Goal: Information Seeking & Learning: Learn about a topic

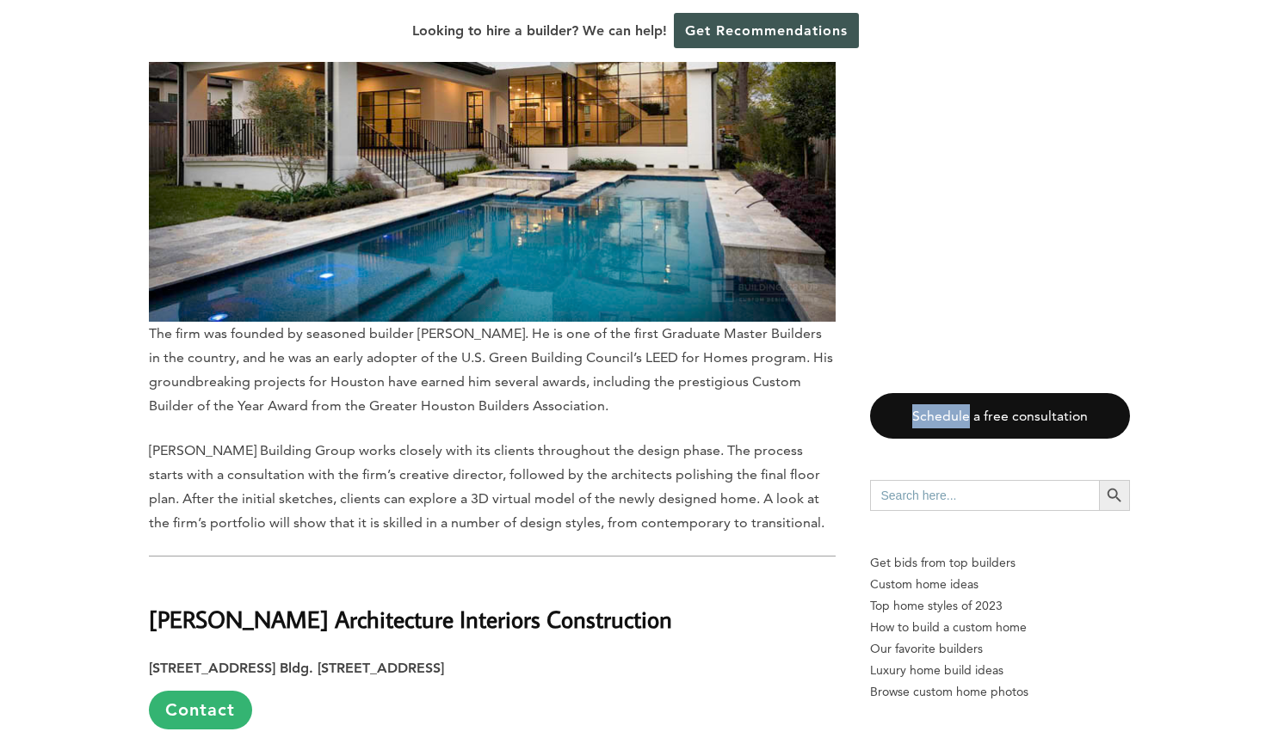
scroll to position [6316, 0]
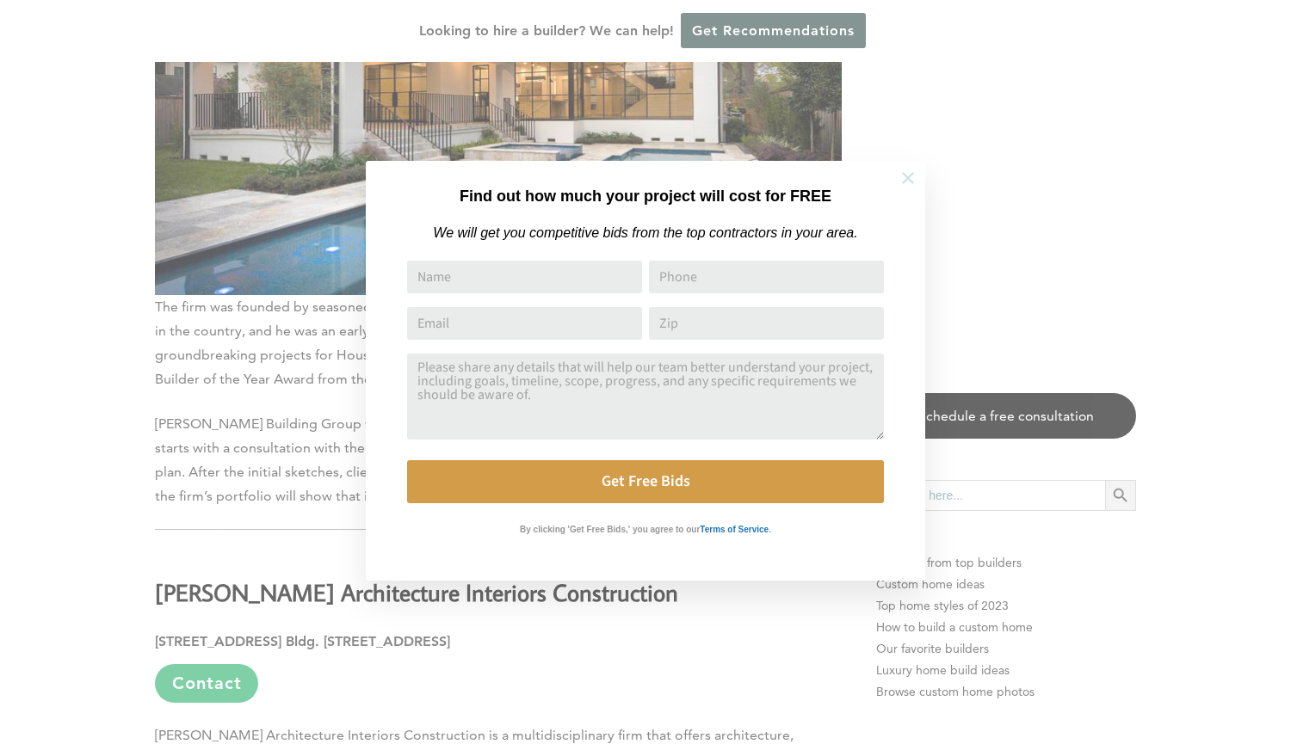
click at [908, 182] on icon at bounding box center [907, 178] width 19 height 19
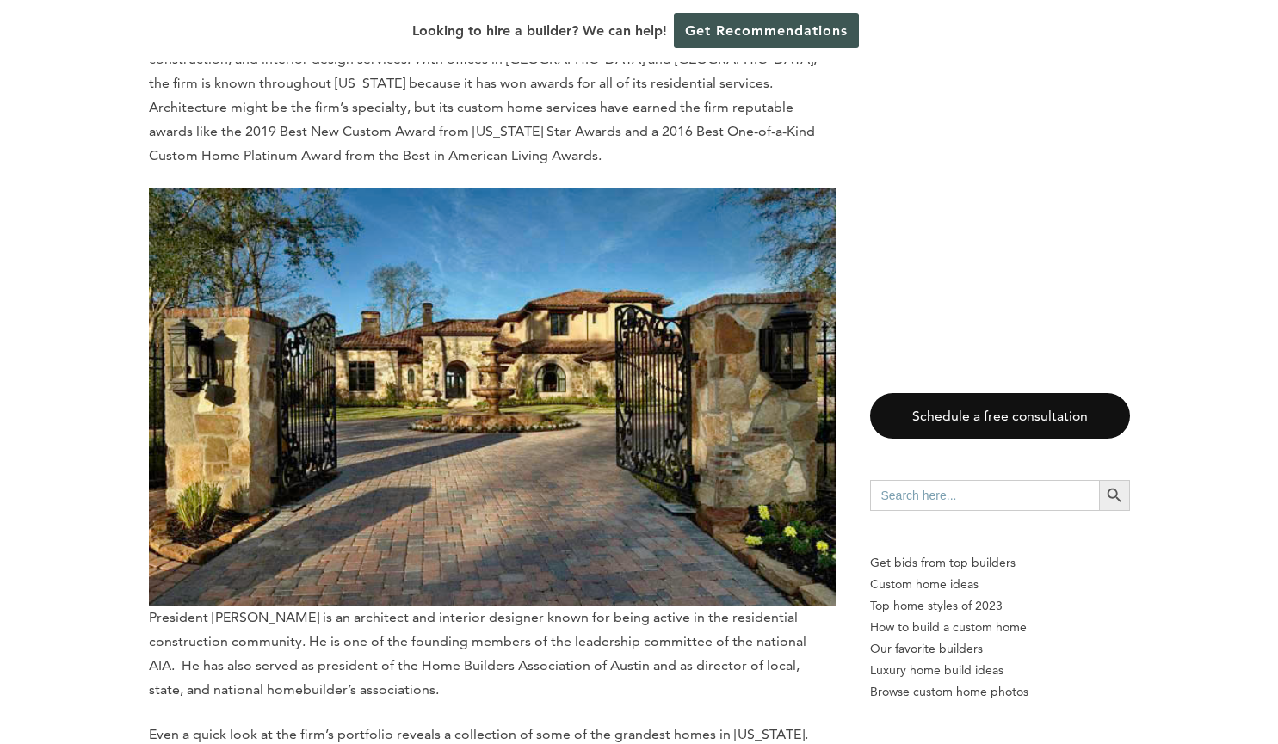
scroll to position [7017, 0]
click at [677, 380] on img at bounding box center [492, 396] width 687 height 417
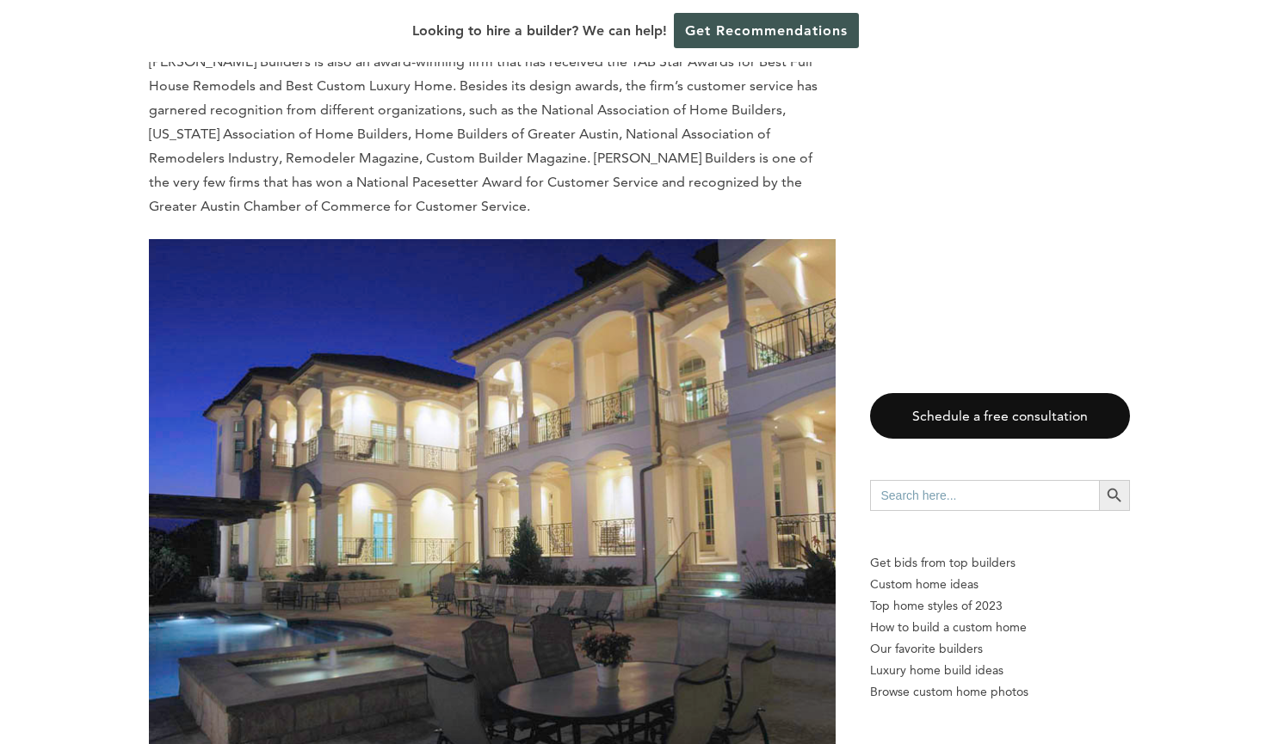
scroll to position [9167, 0]
click at [624, 519] on img at bounding box center [492, 513] width 687 height 549
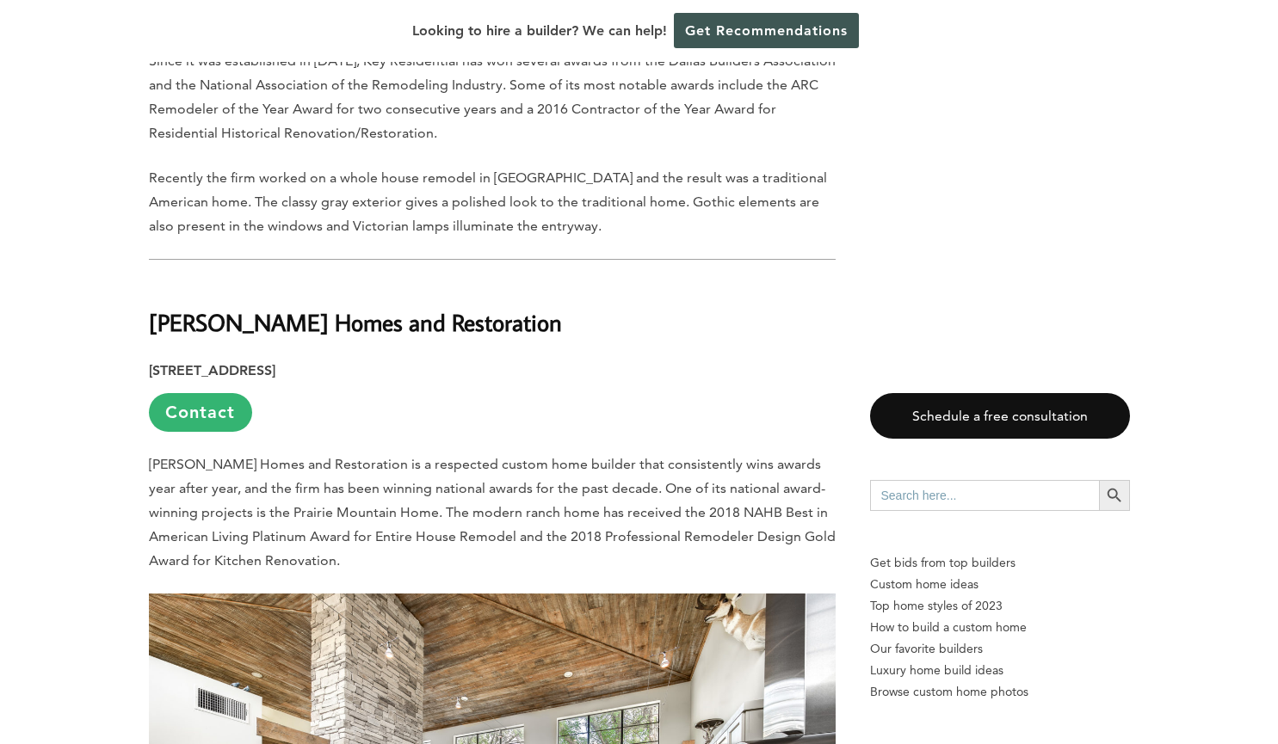
scroll to position [10817, 0]
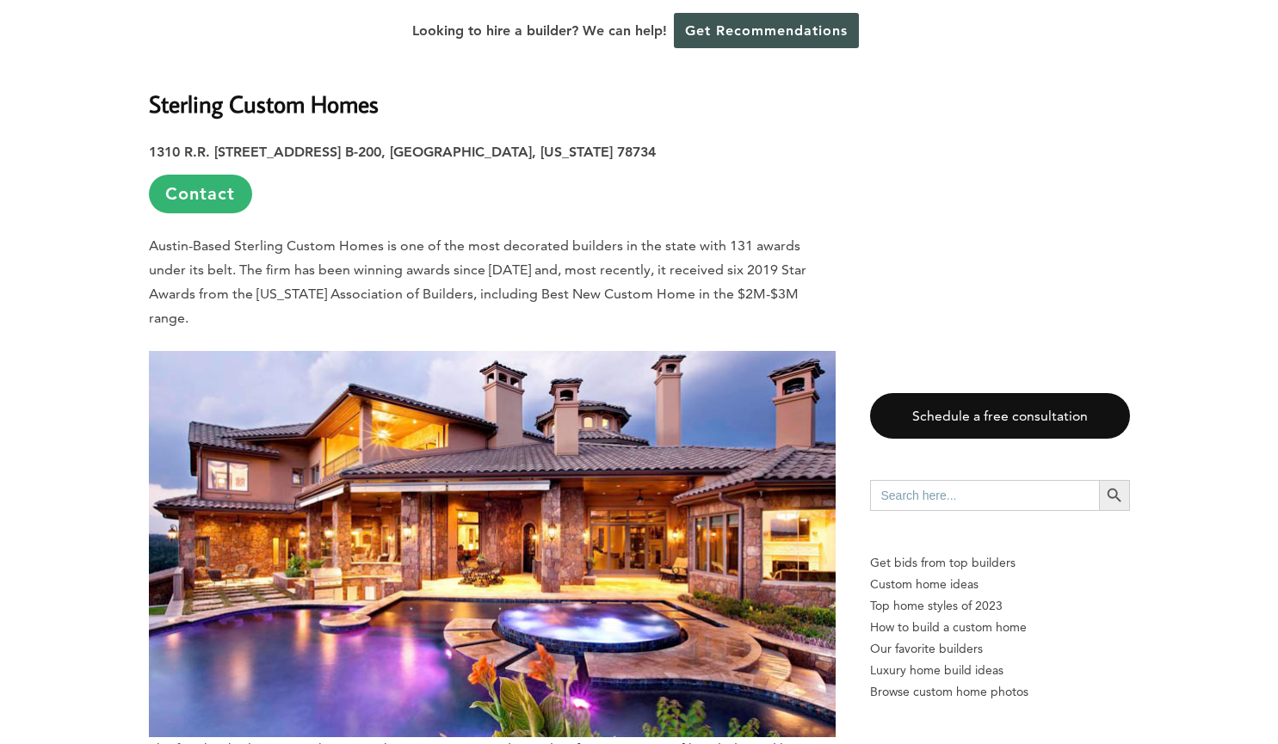
scroll to position [14966, 0]
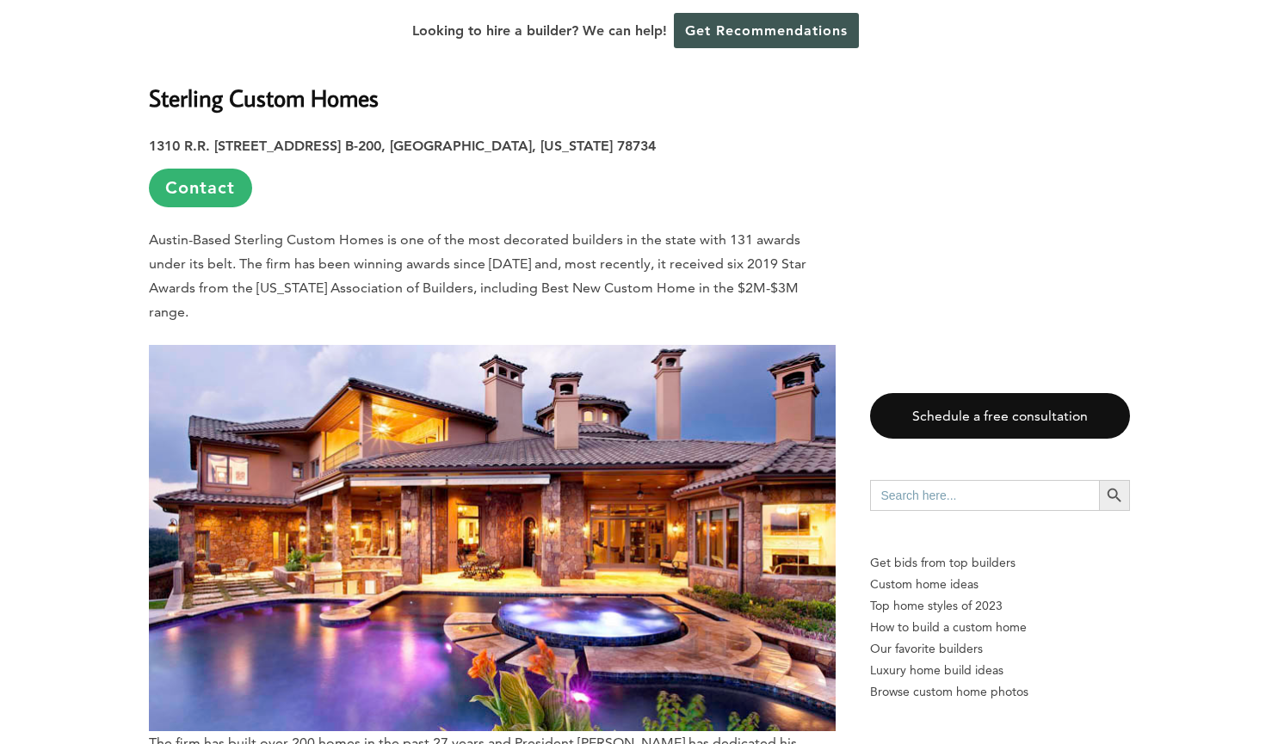
click at [669, 484] on img at bounding box center [492, 538] width 687 height 386
click at [741, 521] on img at bounding box center [492, 538] width 687 height 386
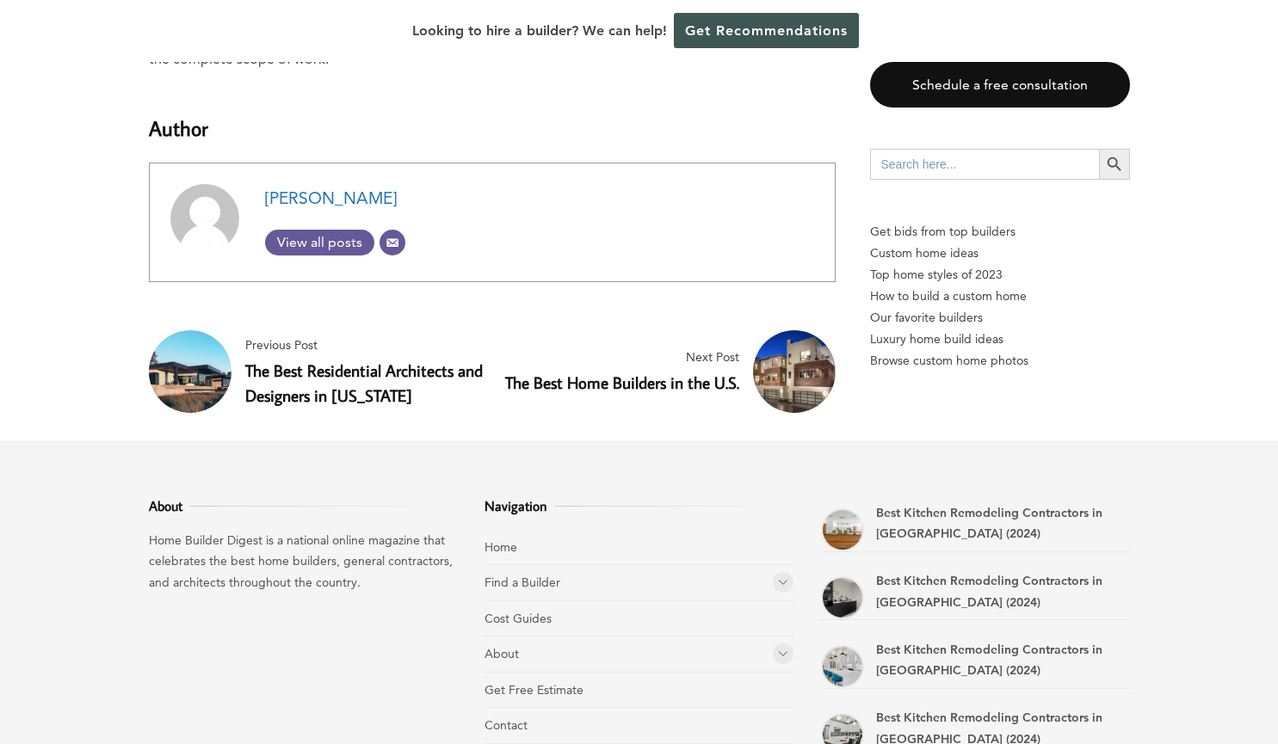
scroll to position [17417, 0]
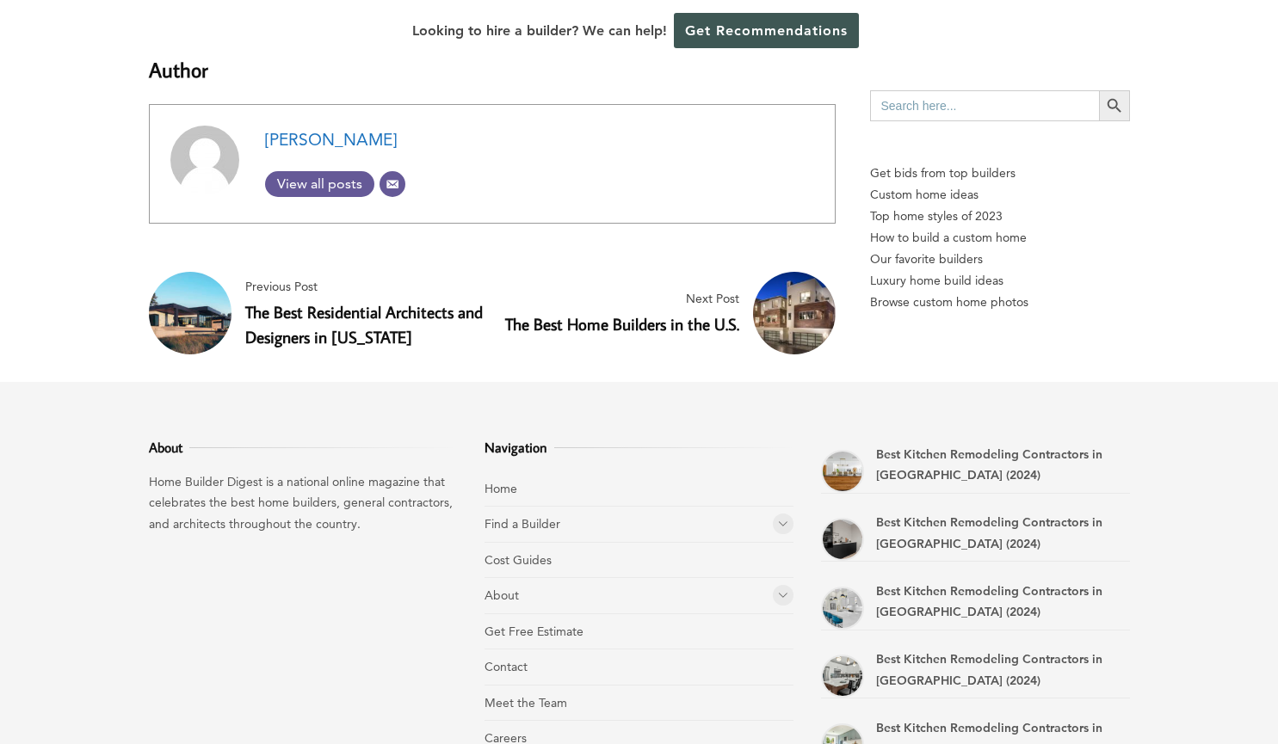
click at [1250, 515] on footer "About Home Builder Digest is a national online magazine that celebrates the bes…" at bounding box center [639, 660] width 1278 height 556
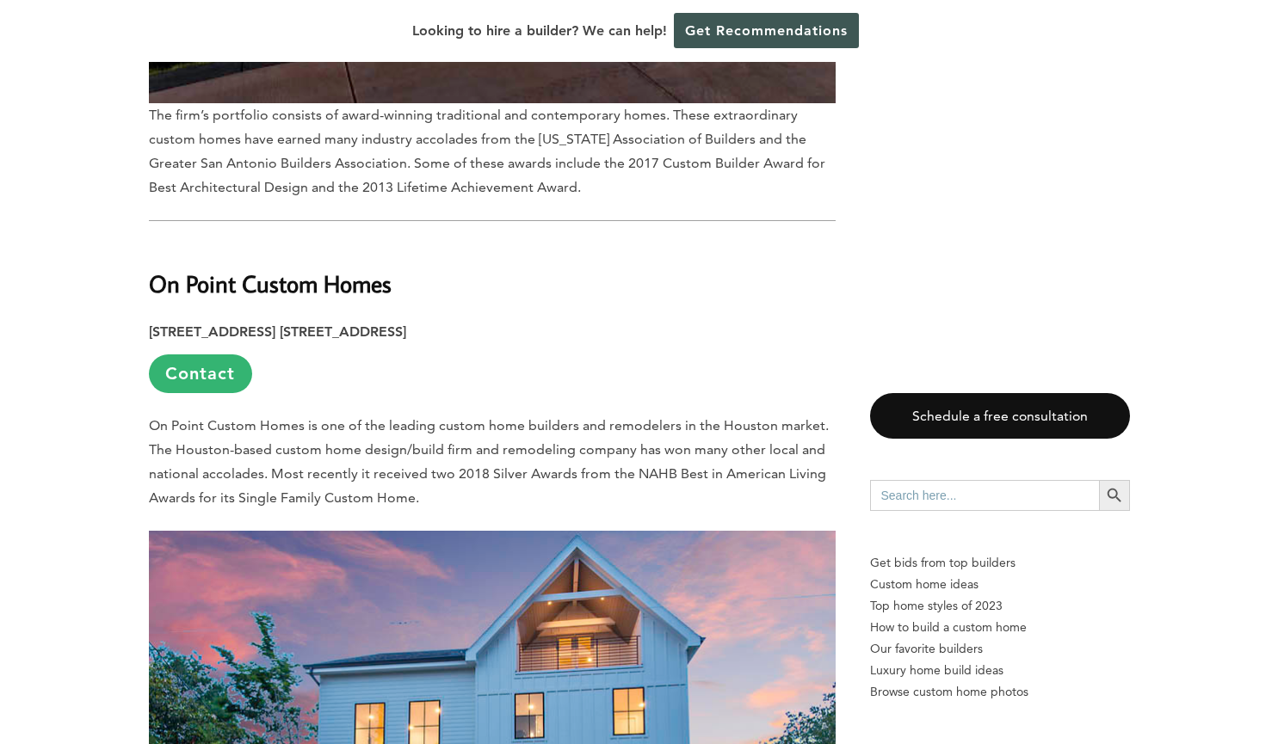
scroll to position [12771, 0]
